Goal: Transaction & Acquisition: Obtain resource

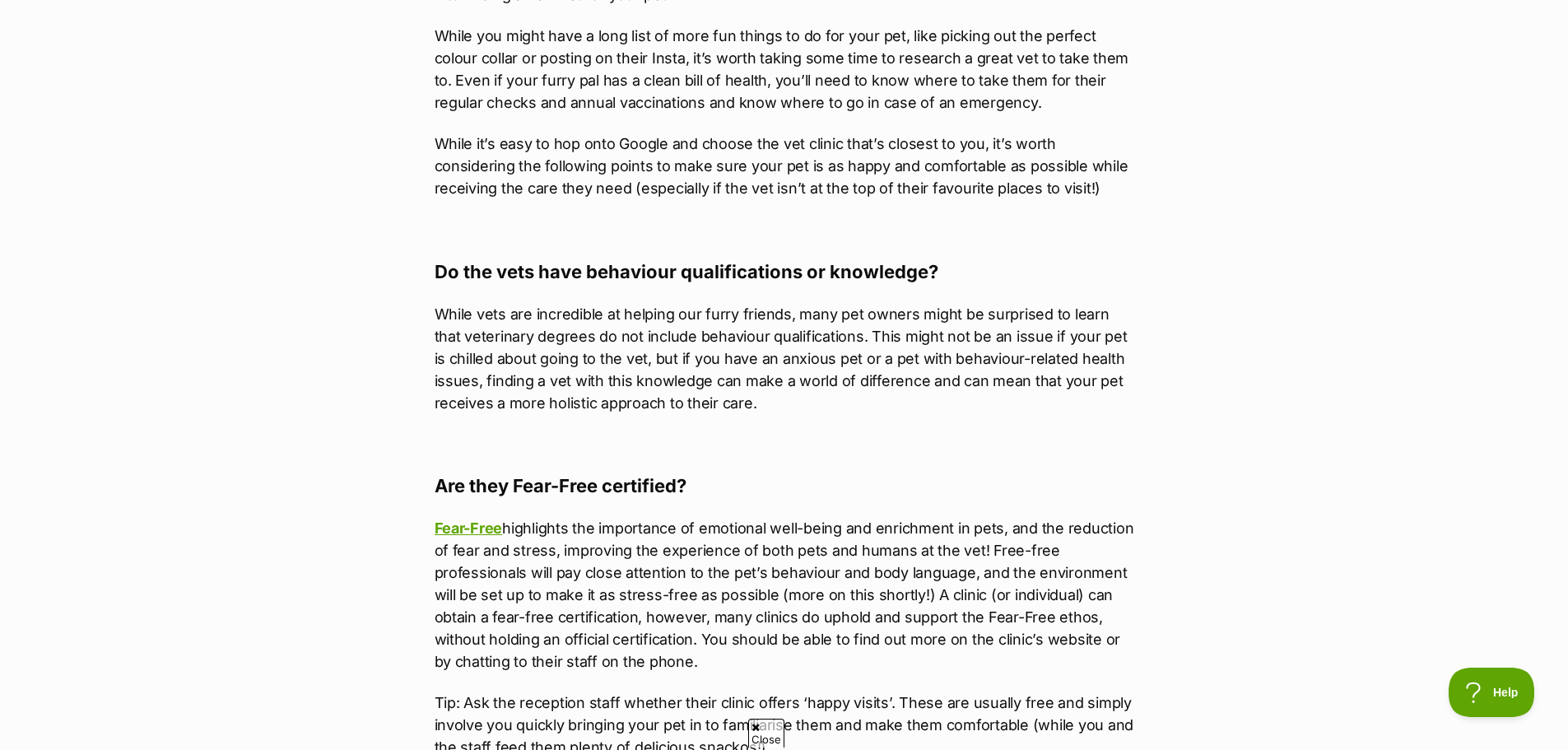
scroll to position [988, 0]
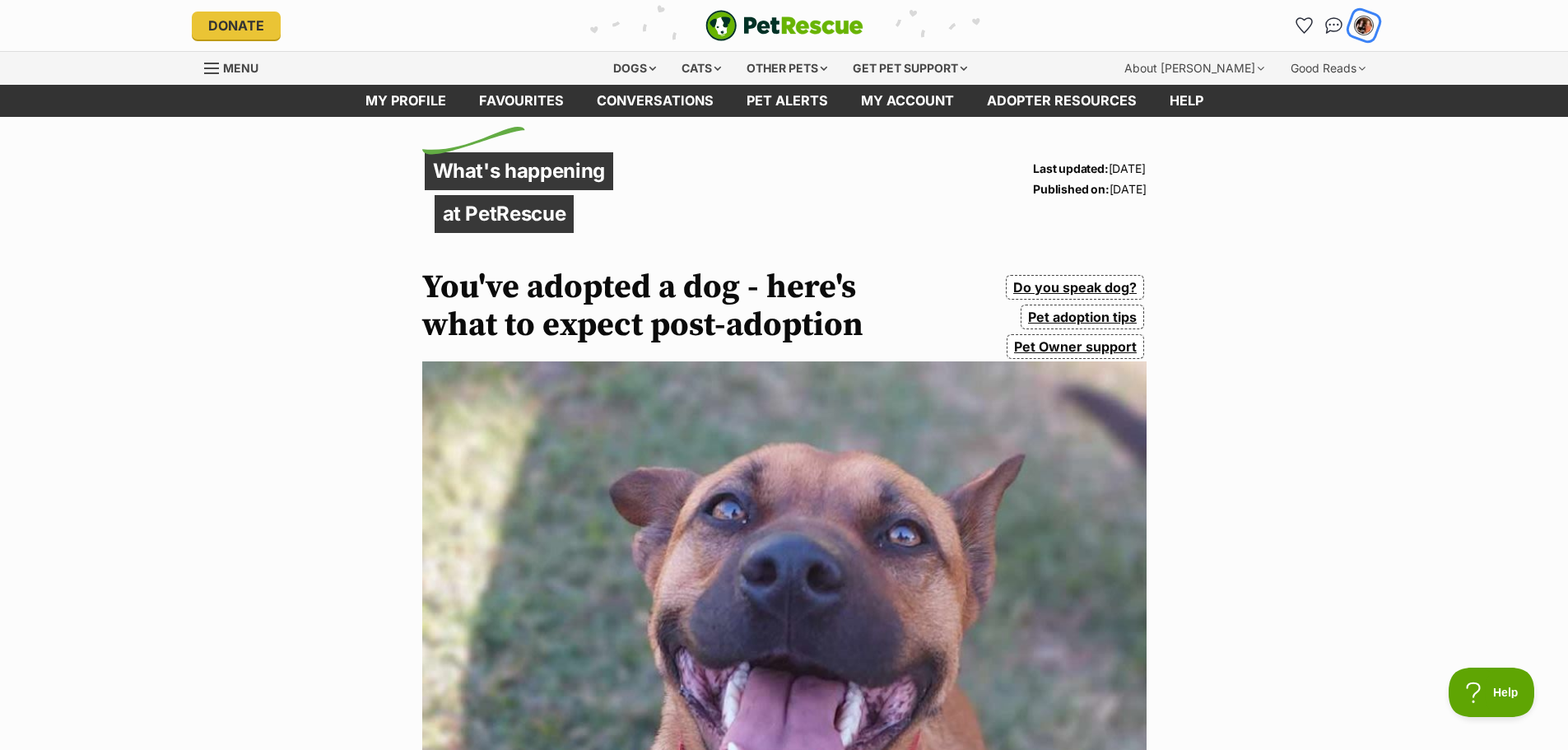
click at [1364, 21] on img "My account" at bounding box center [1364, 26] width 21 height 21
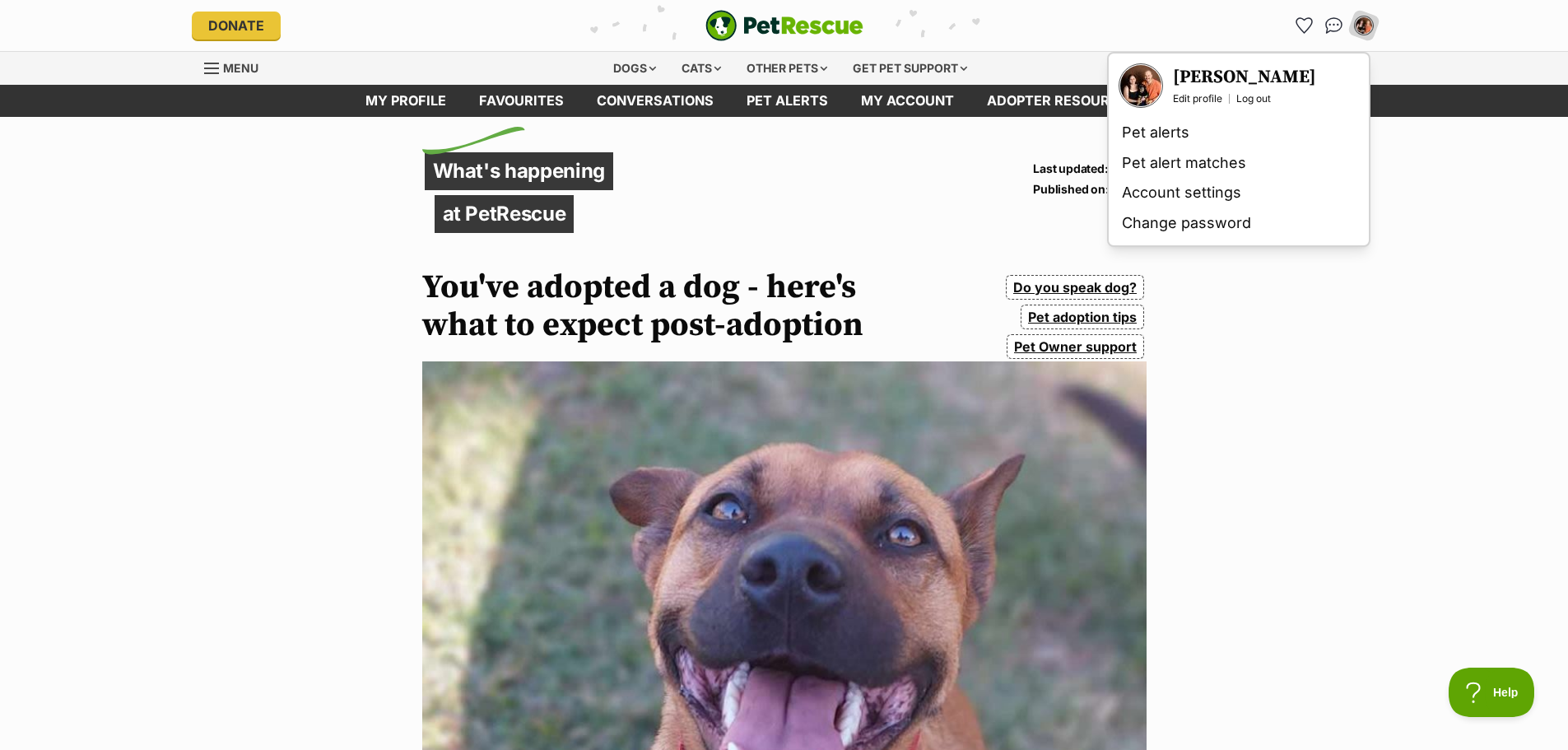
click at [1210, 78] on h3 "[PERSON_NAME]" at bounding box center [1245, 78] width 143 height 23
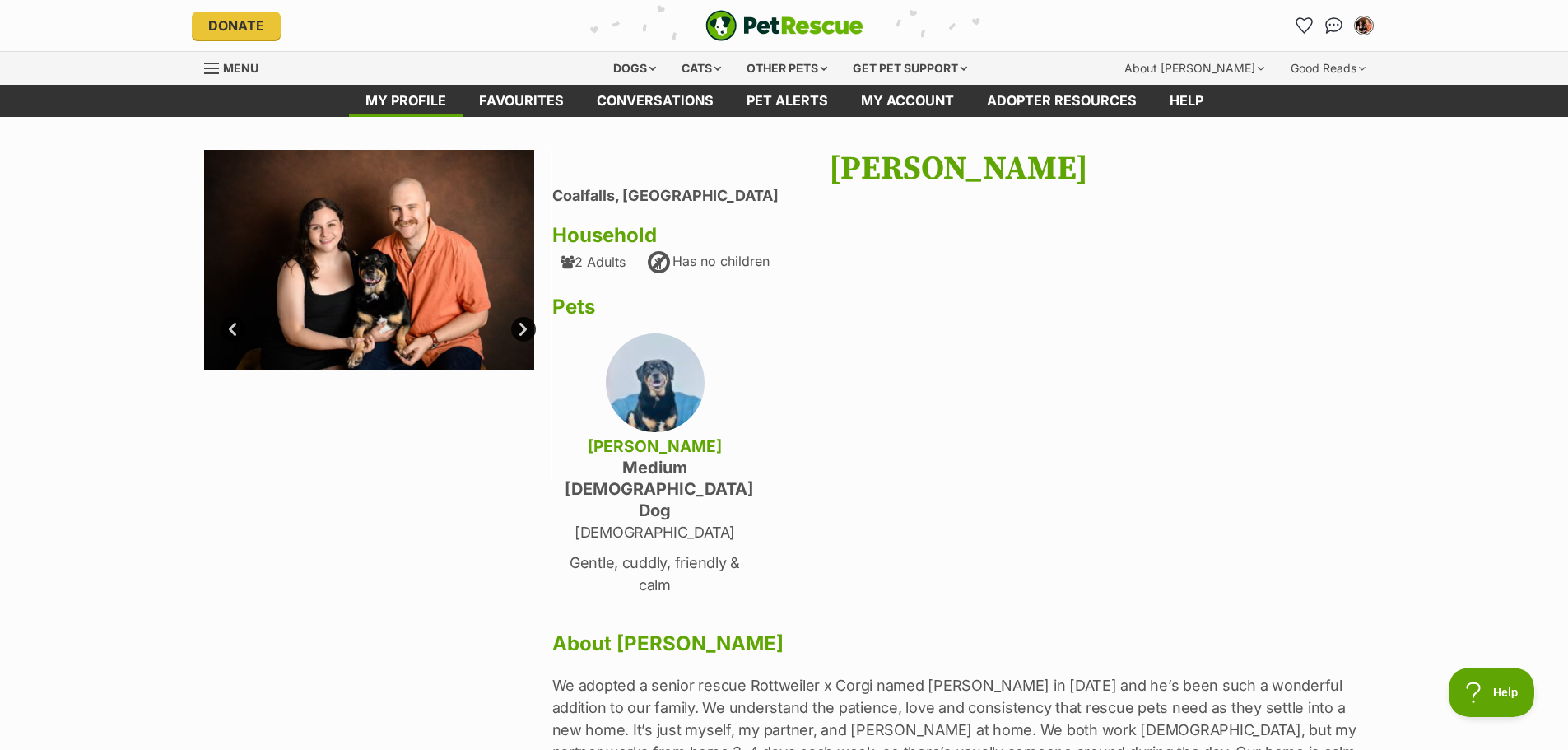
click at [523, 320] on link "Next" at bounding box center [524, 329] width 25 height 25
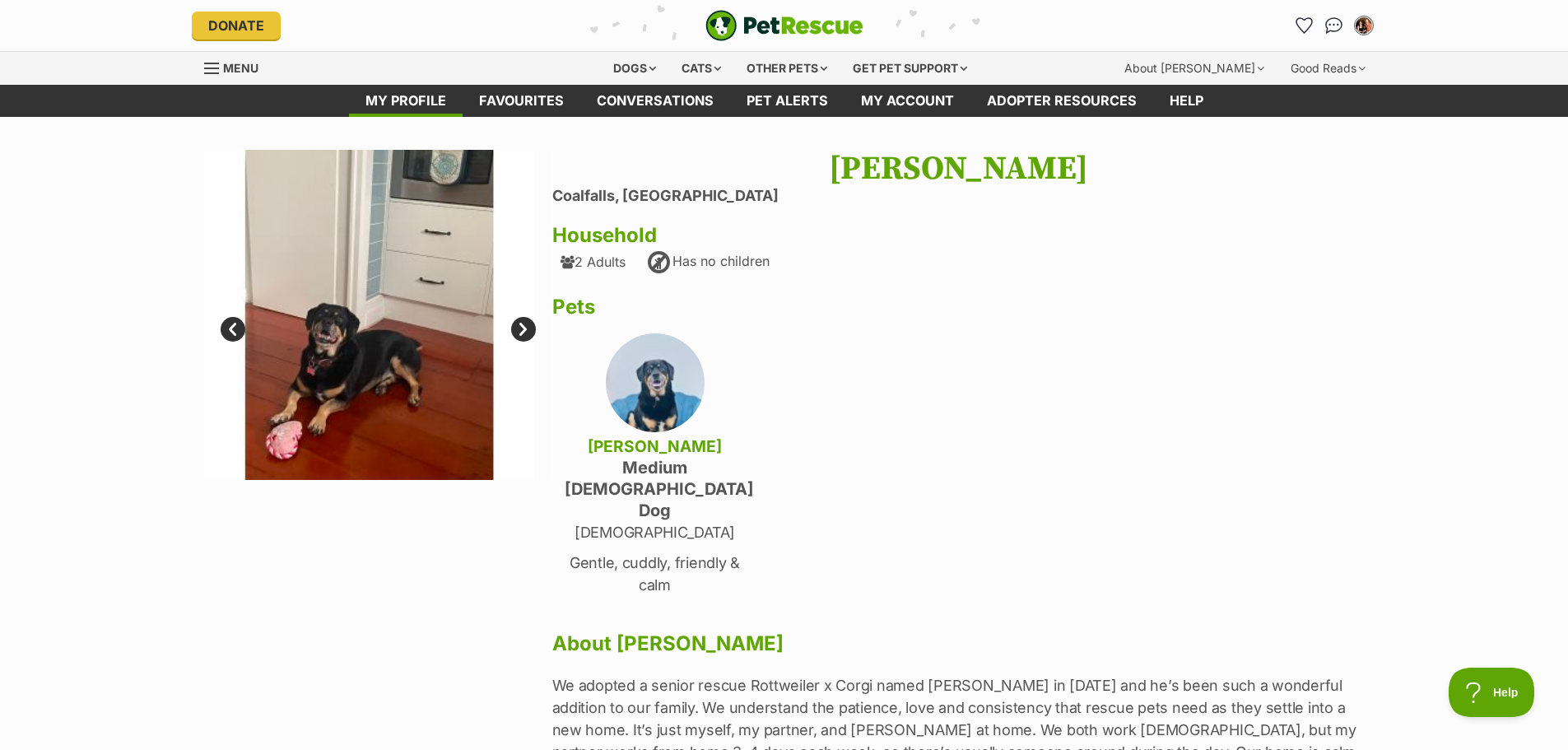
click at [522, 327] on link "Next" at bounding box center [524, 329] width 25 height 25
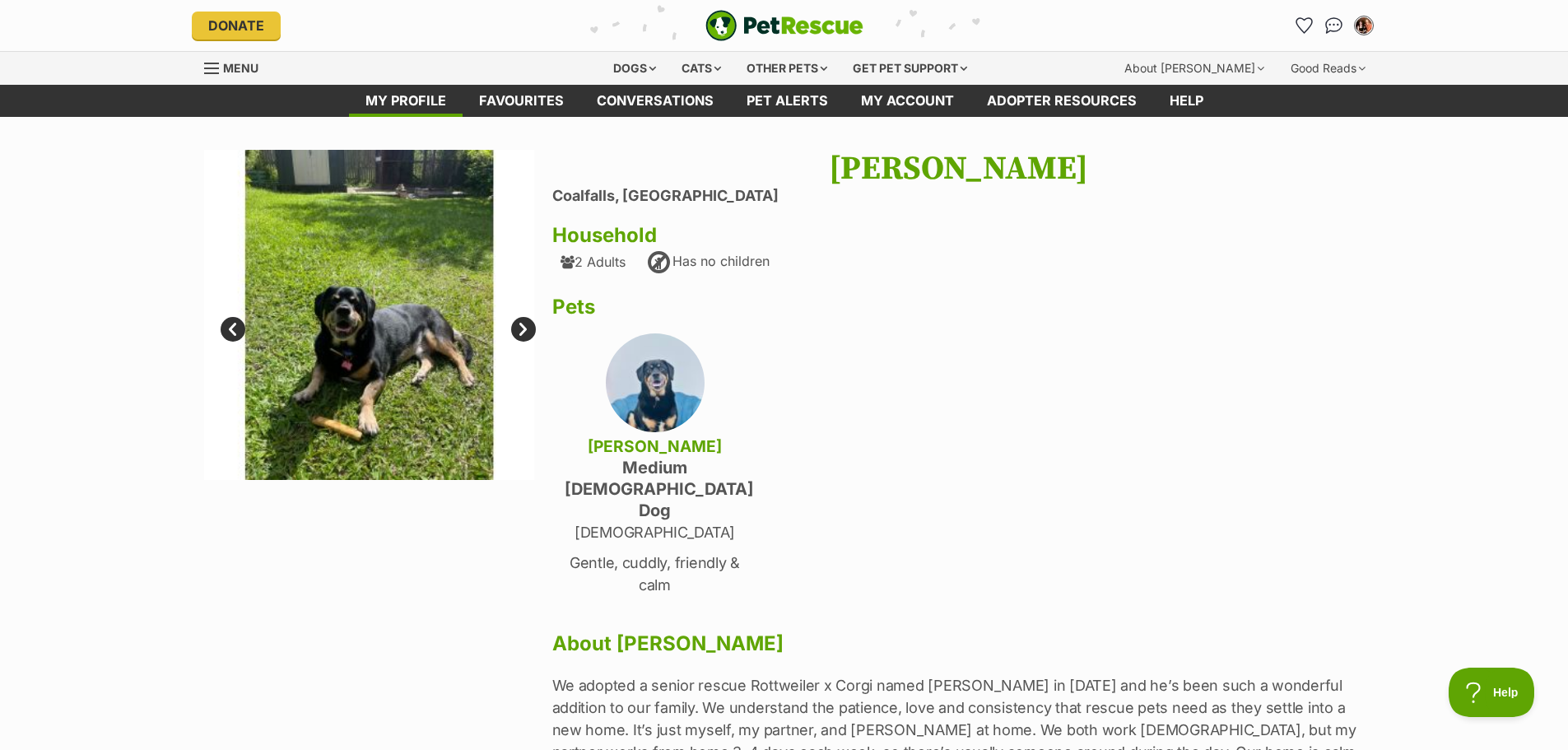
click at [520, 332] on link "Next" at bounding box center [524, 329] width 25 height 25
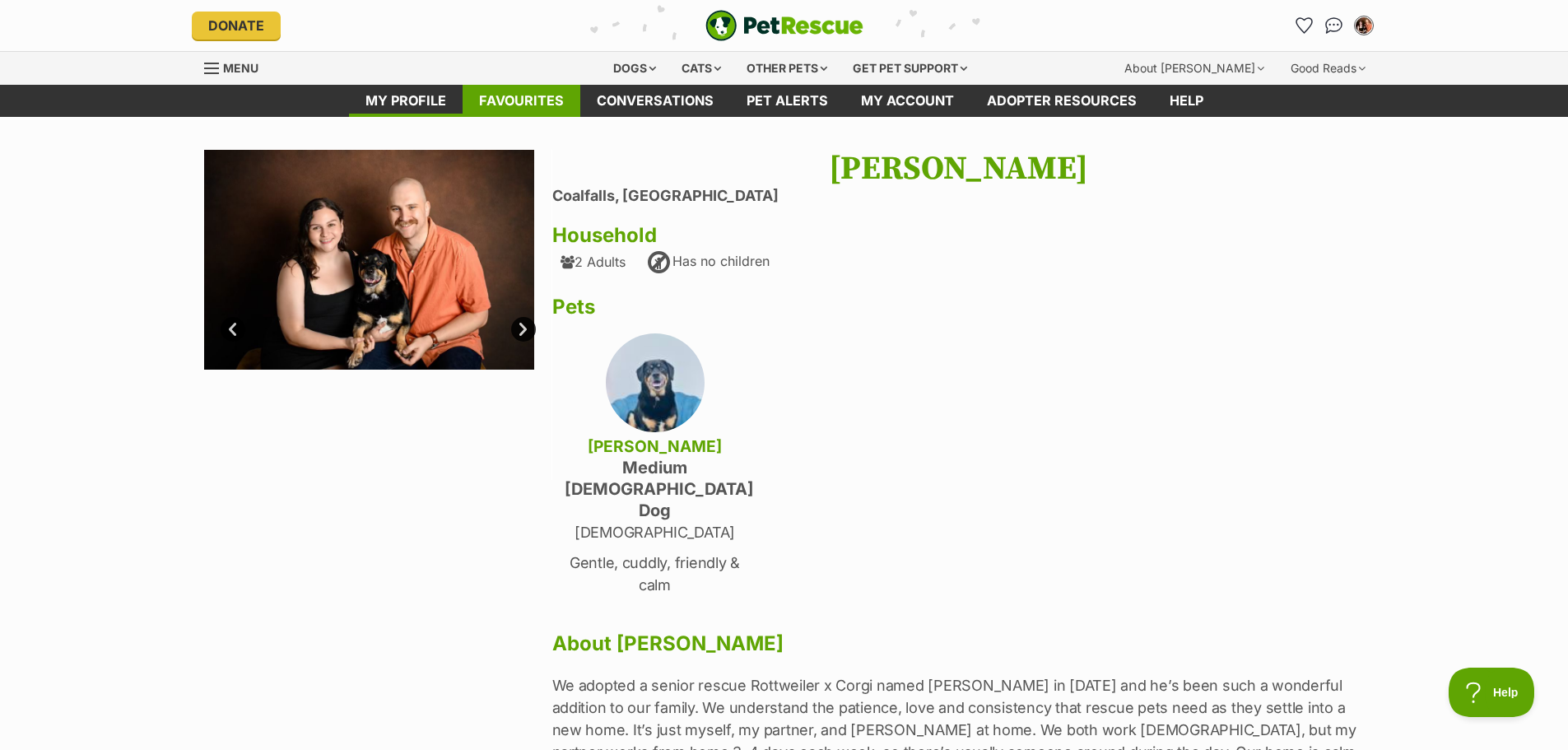
click at [542, 98] on link "Favourites" at bounding box center [521, 101] width 118 height 32
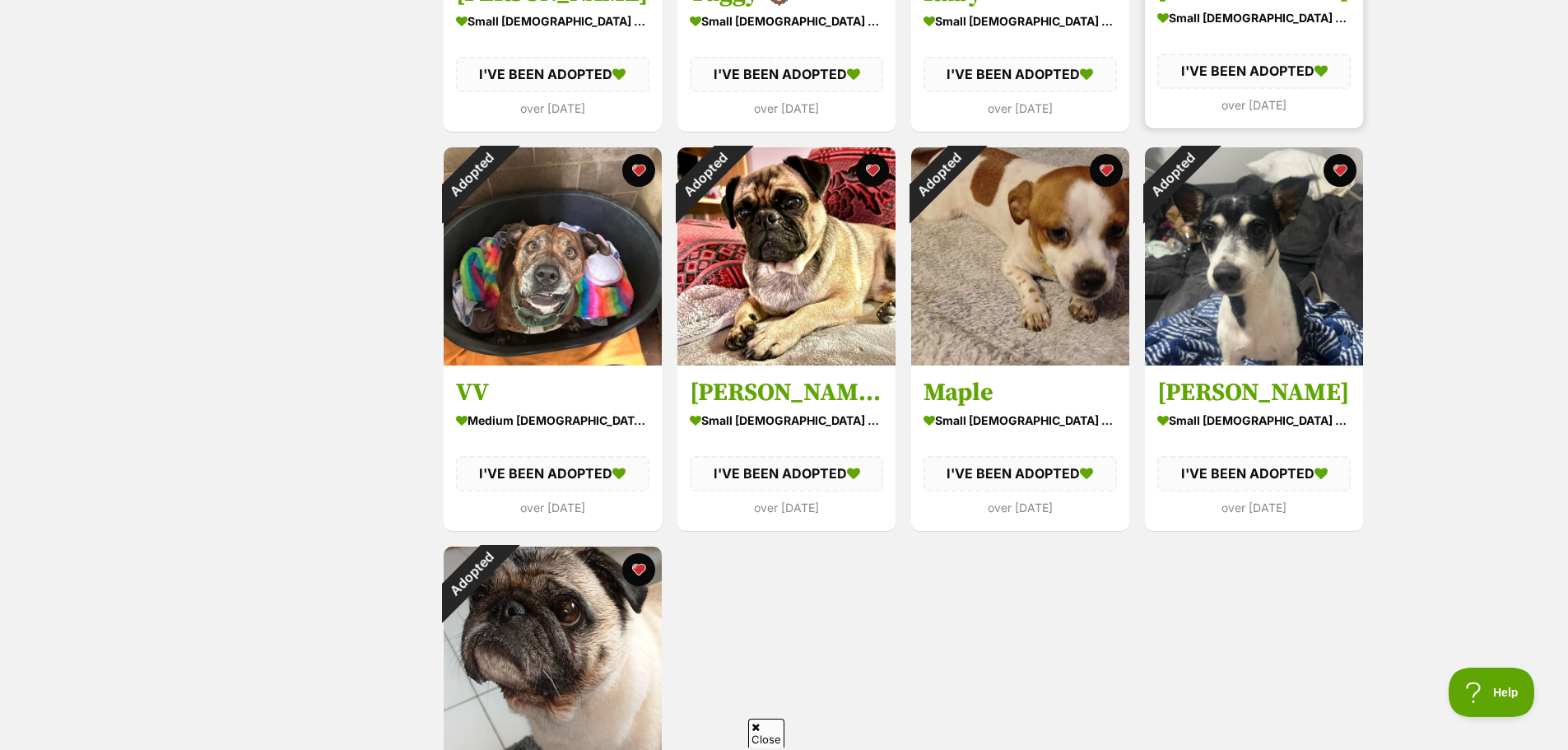
scroll to position [412, 0]
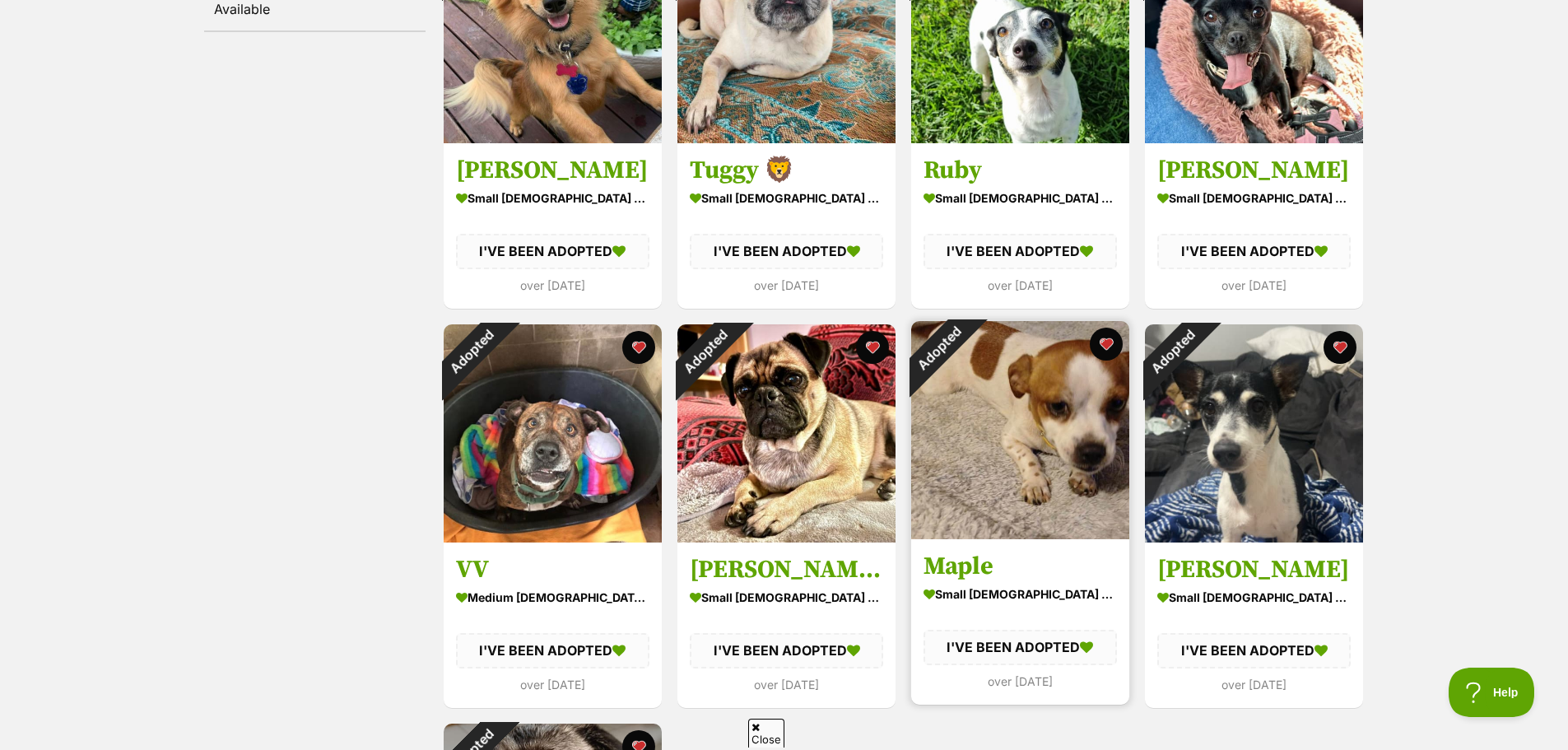
click at [1012, 419] on img at bounding box center [1021, 430] width 218 height 218
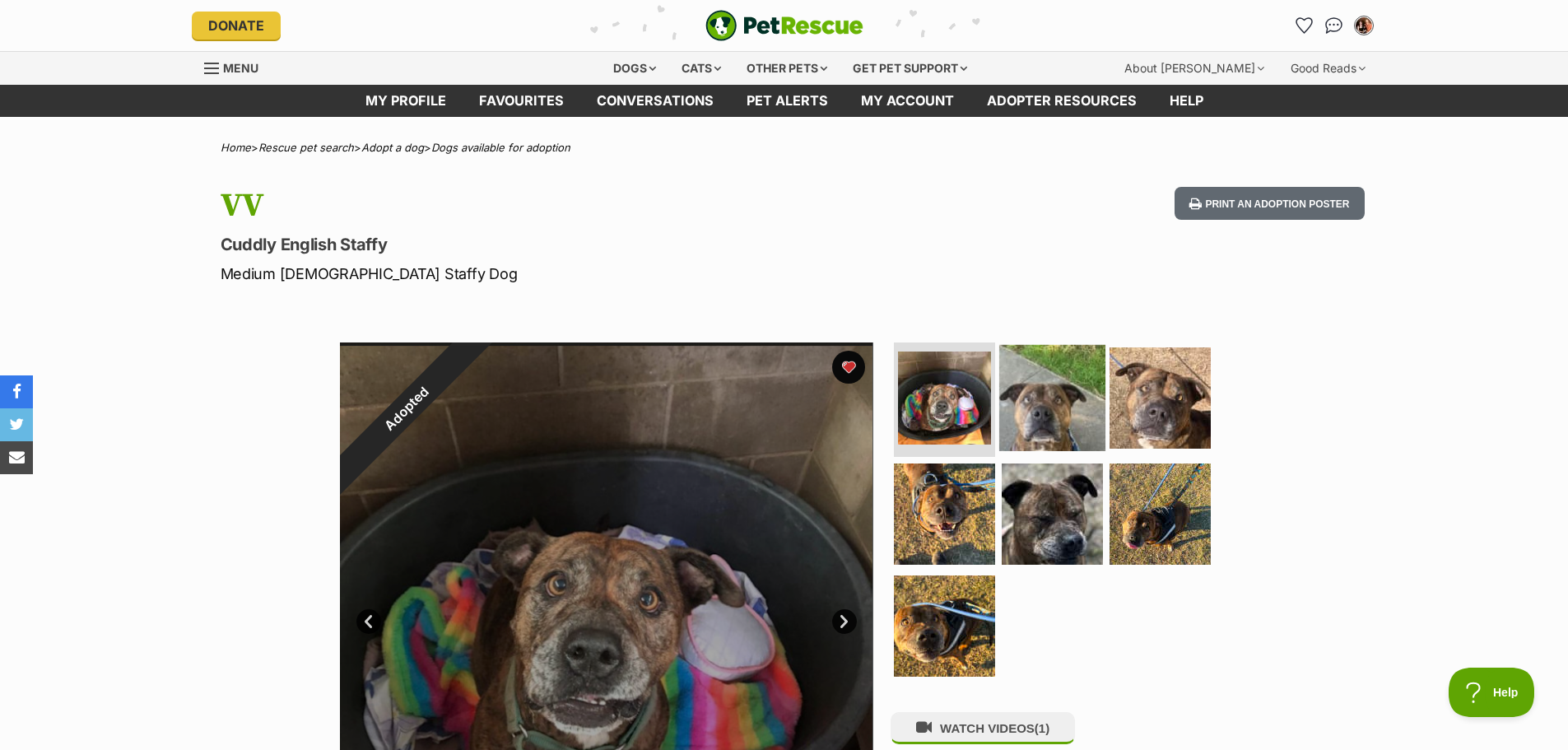
click at [1032, 373] on img at bounding box center [1052, 397] width 106 height 107
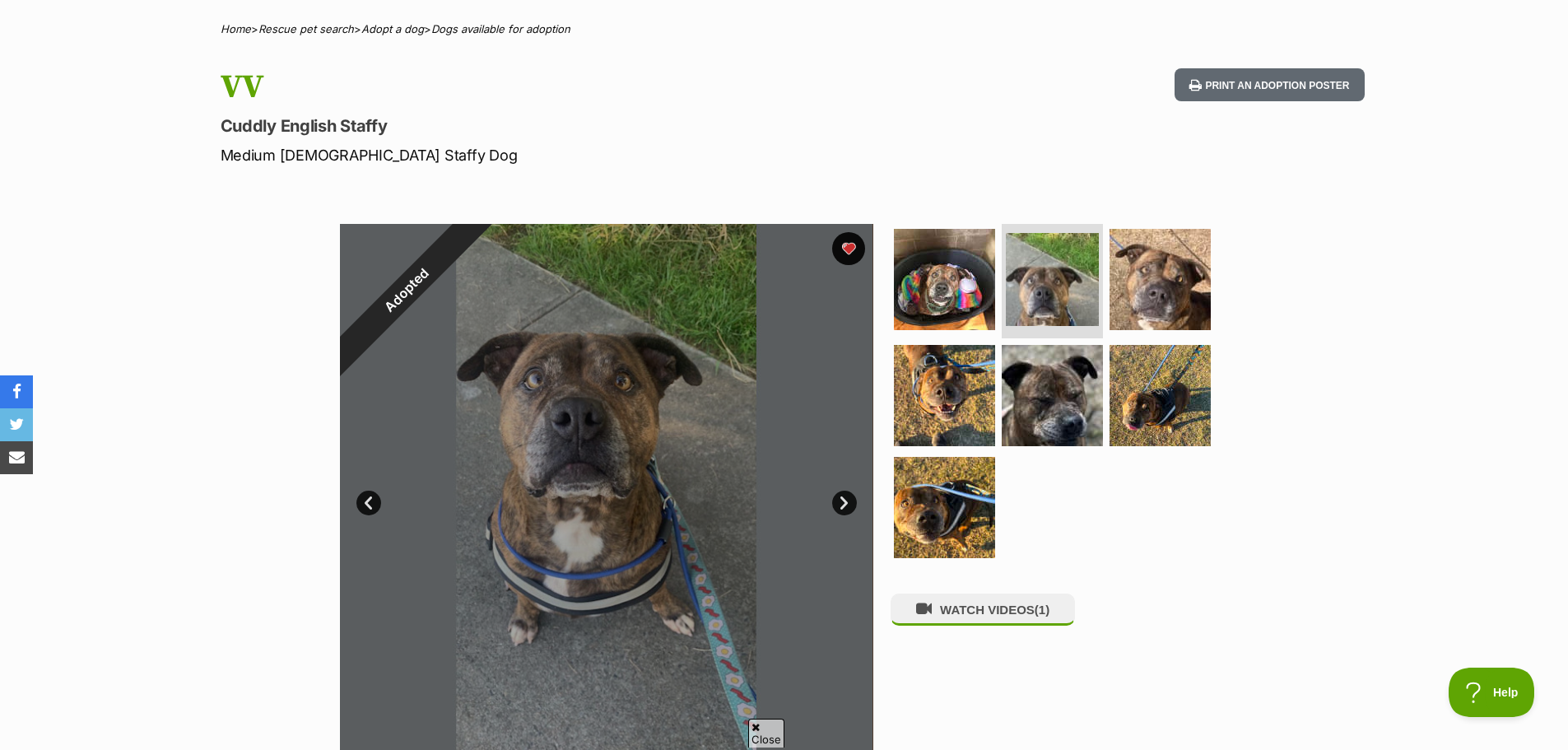
scroll to position [247, 0]
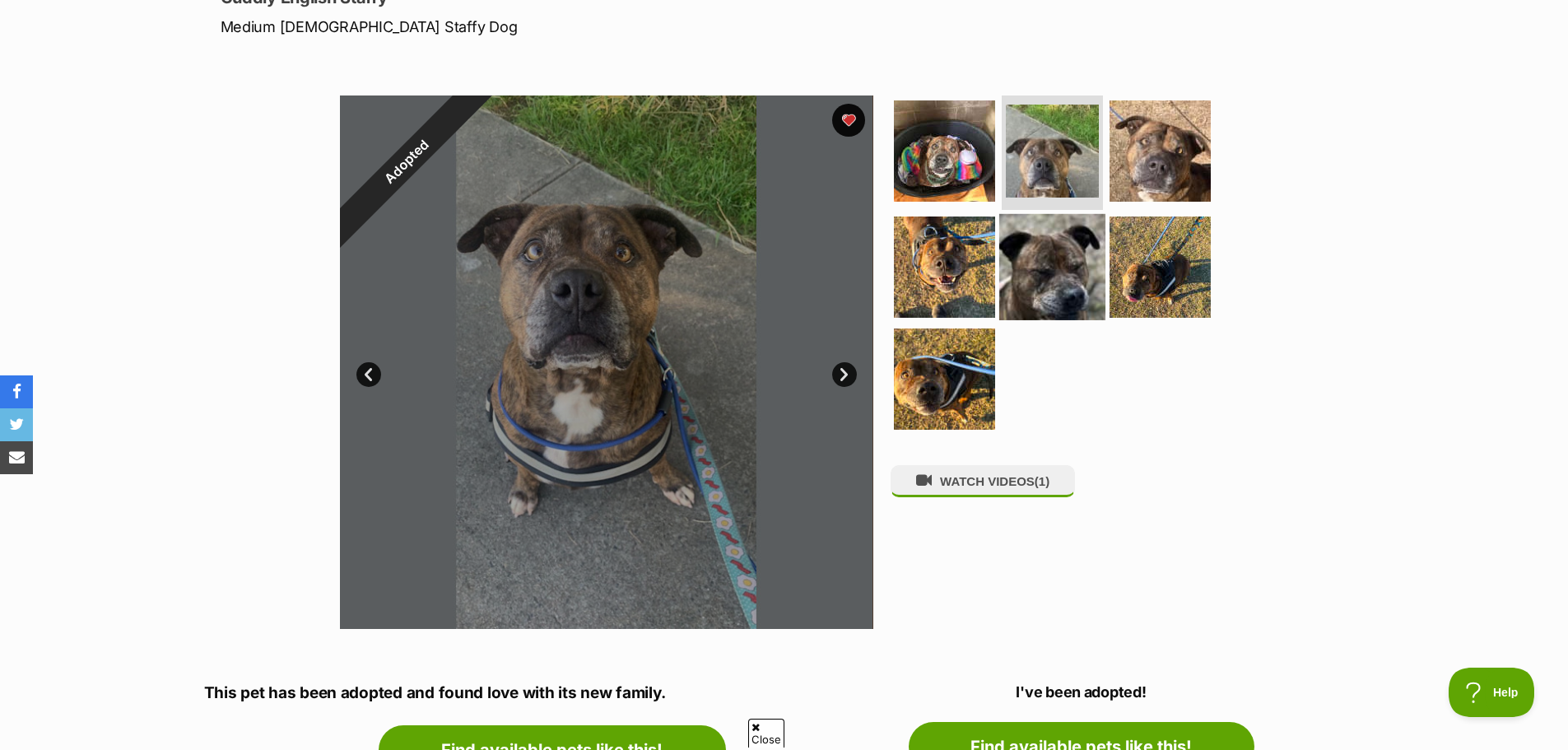
click at [1032, 284] on img at bounding box center [1052, 267] width 106 height 107
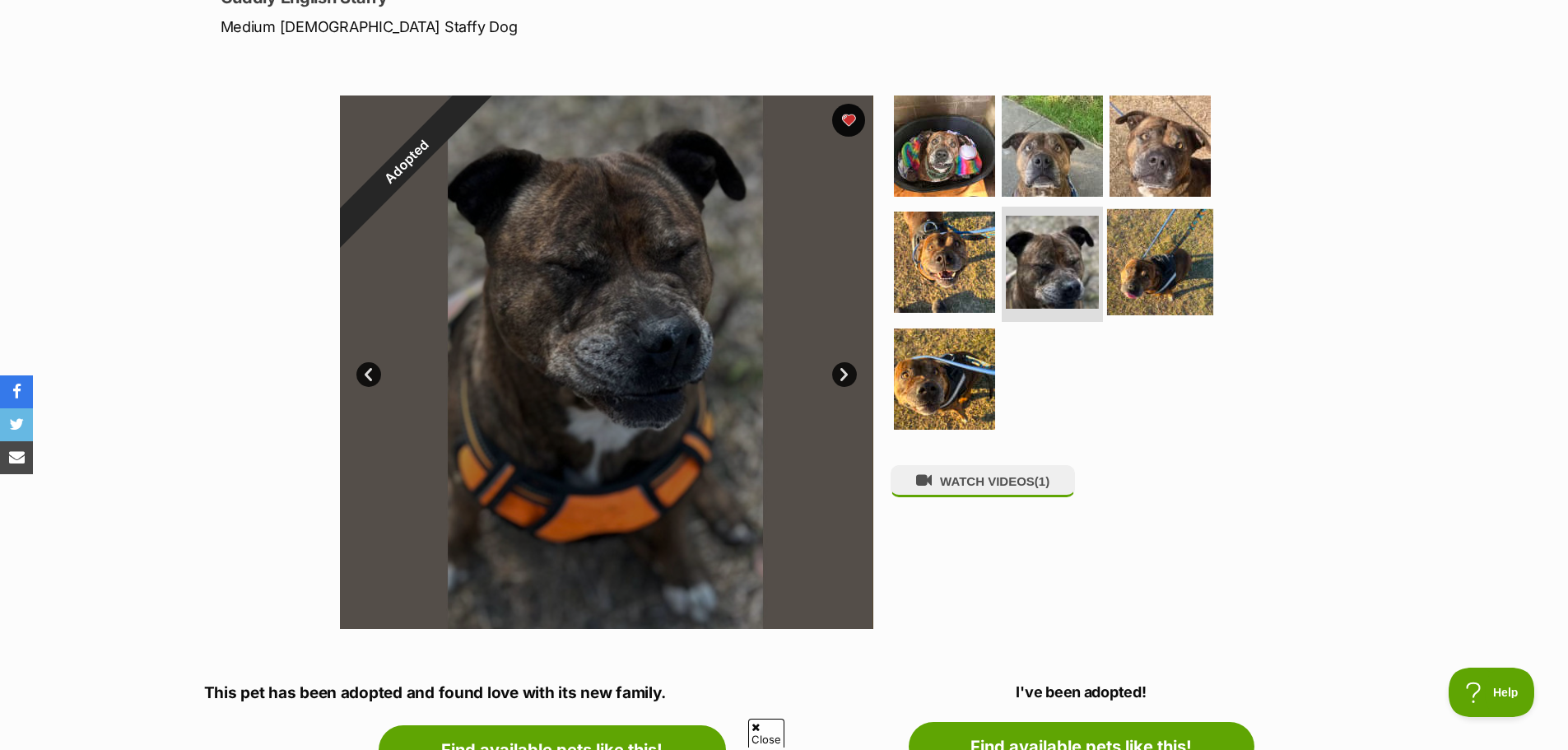
click at [1140, 270] on img at bounding box center [1160, 262] width 106 height 107
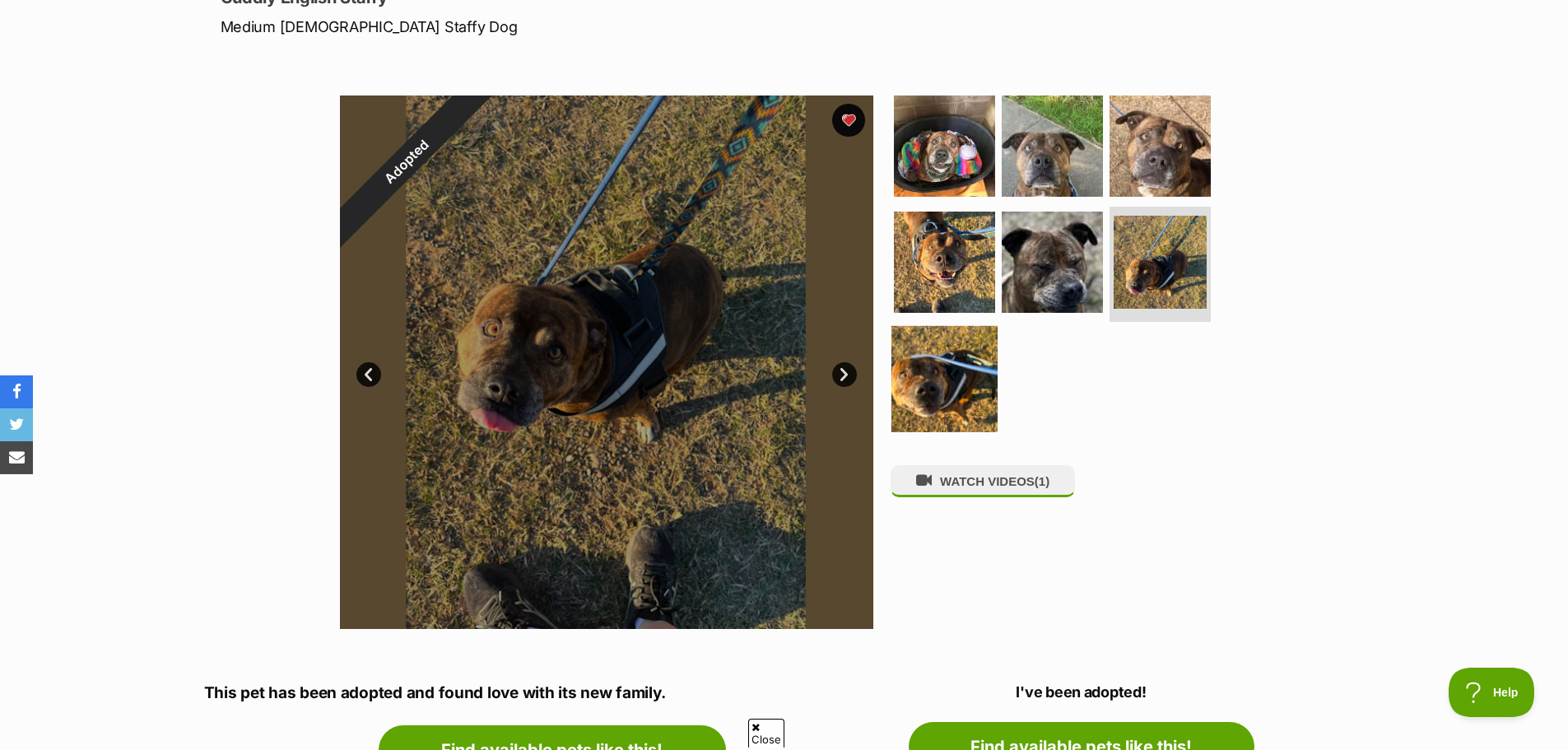
click at [993, 371] on img at bounding box center [945, 379] width 106 height 107
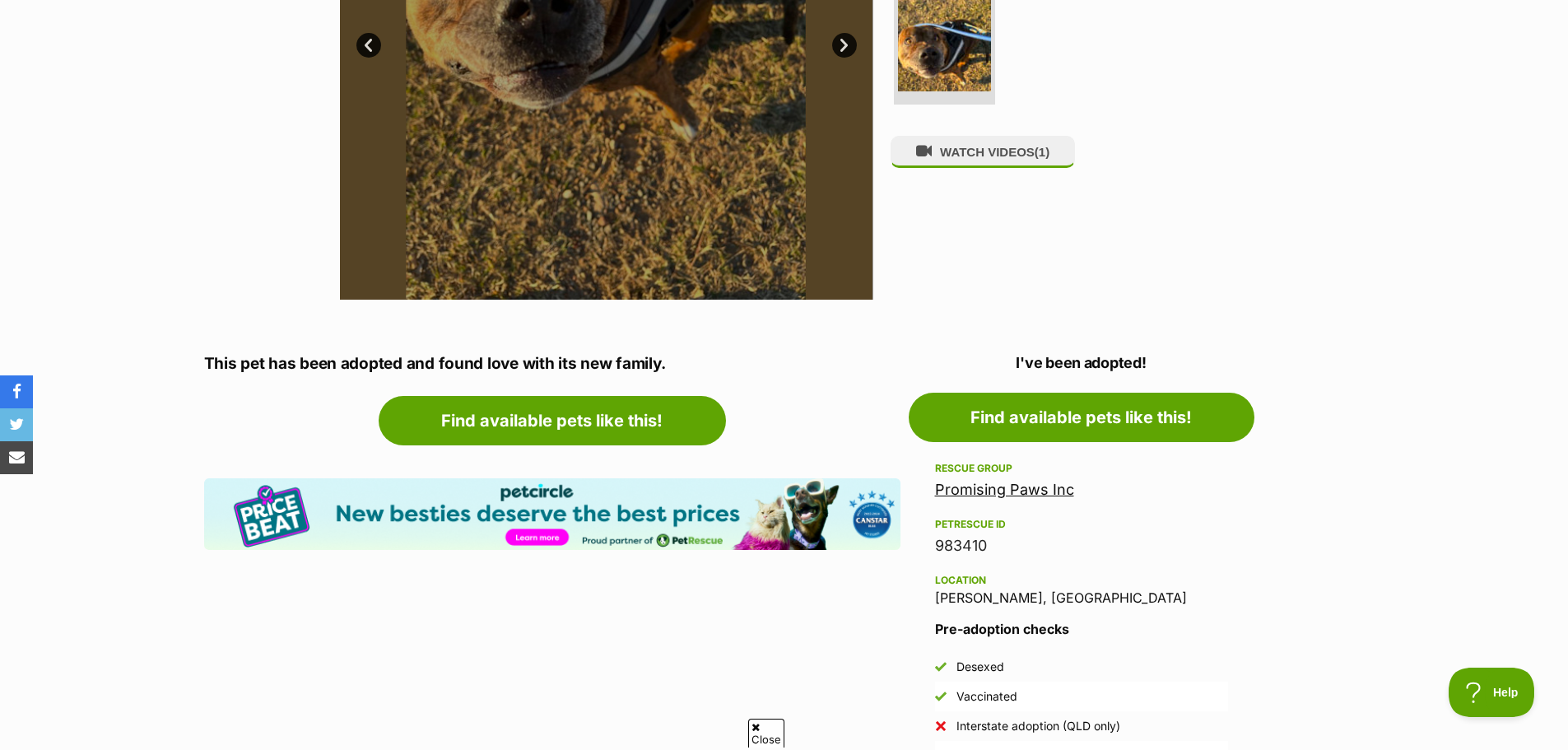
scroll to position [0, 0]
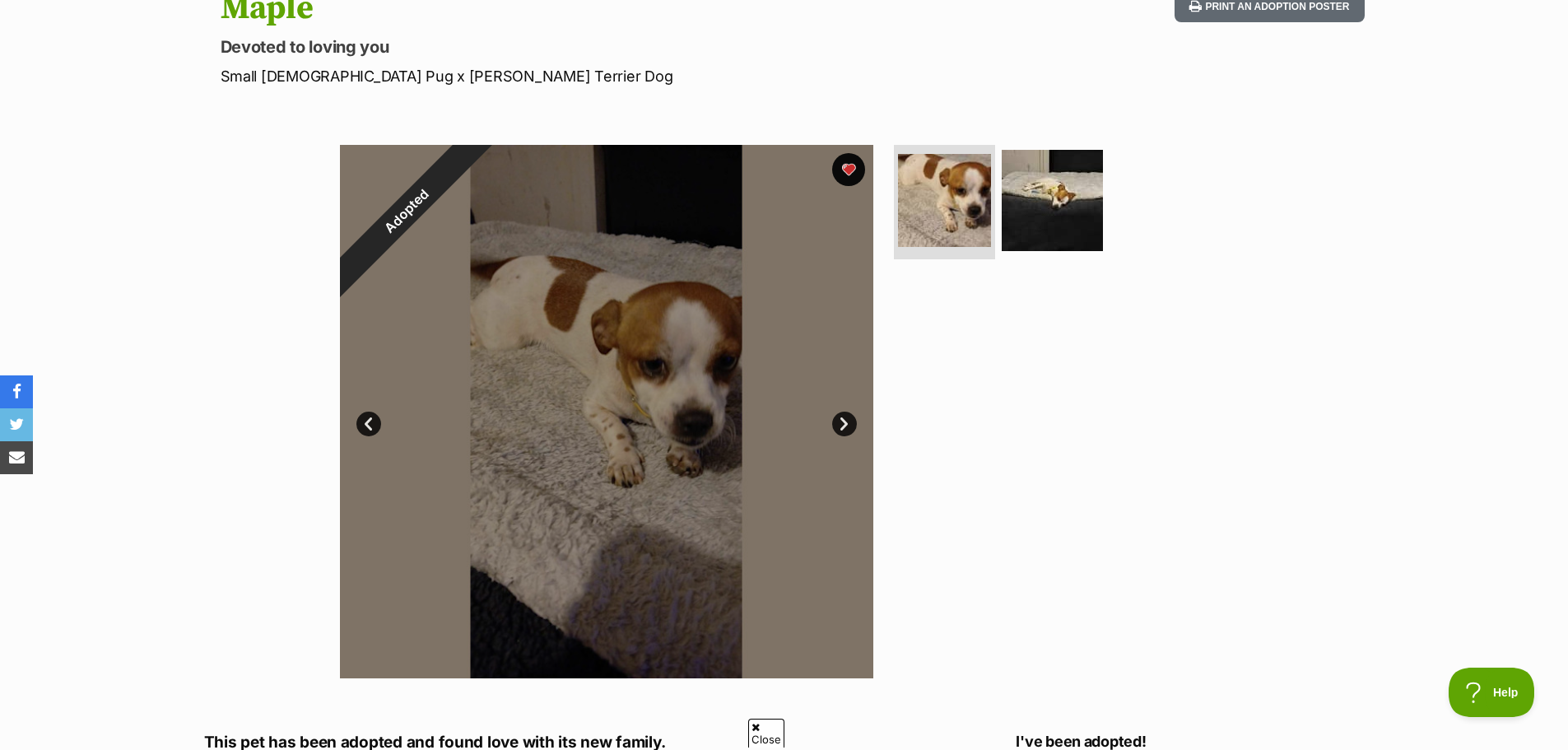
scroll to position [247, 0]
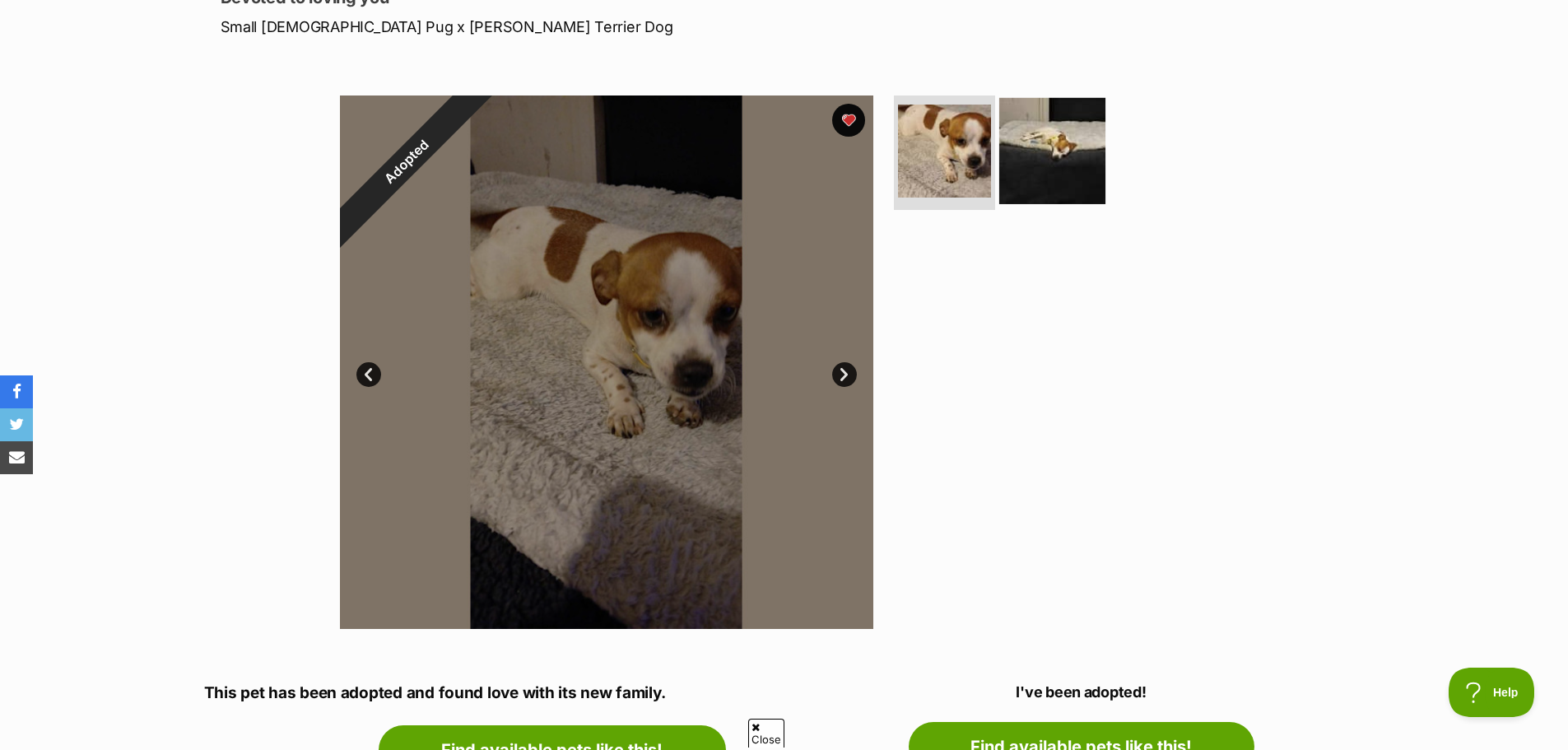
click at [1065, 177] on img at bounding box center [1052, 150] width 106 height 107
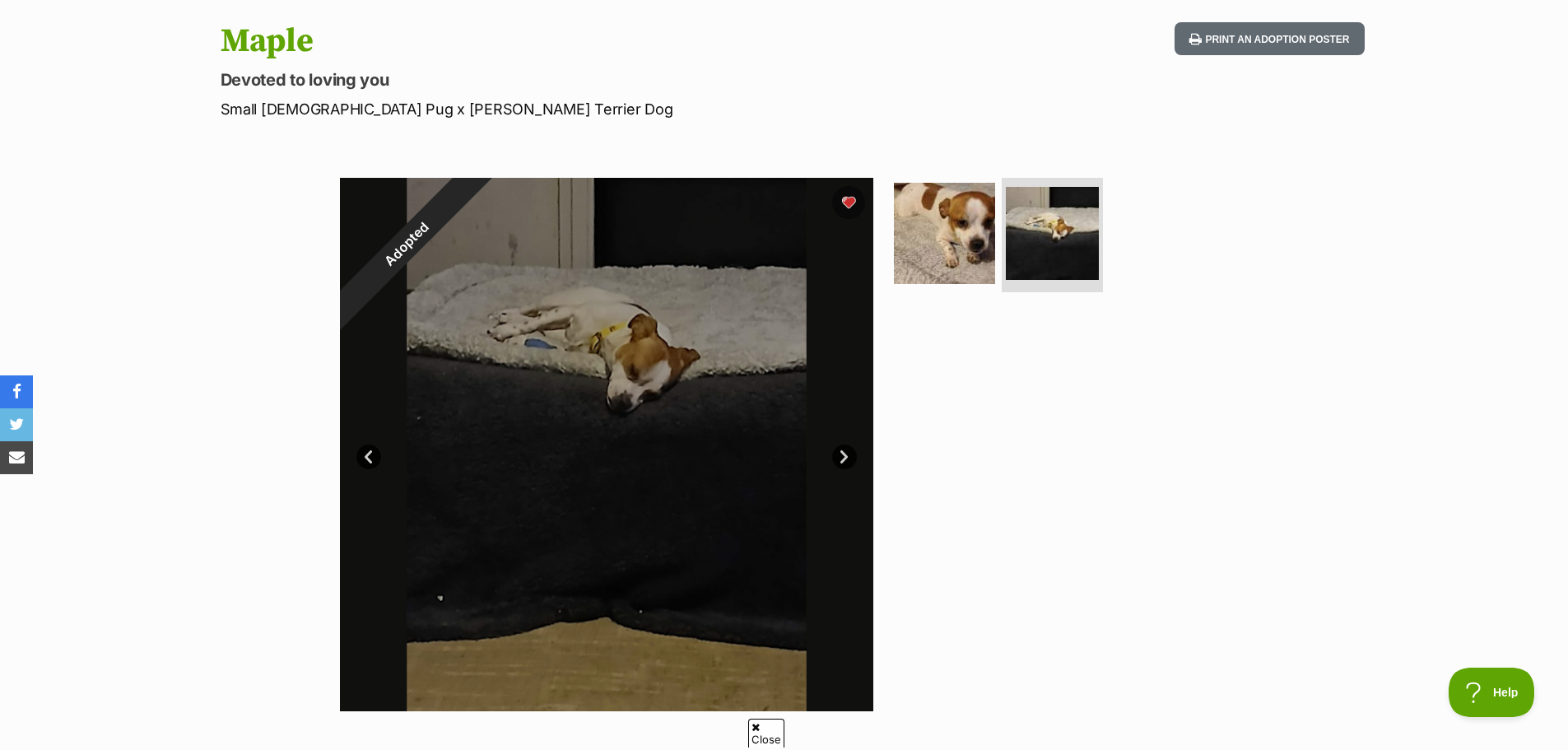
scroll to position [0, 0]
